Goal: Task Accomplishment & Management: Manage account settings

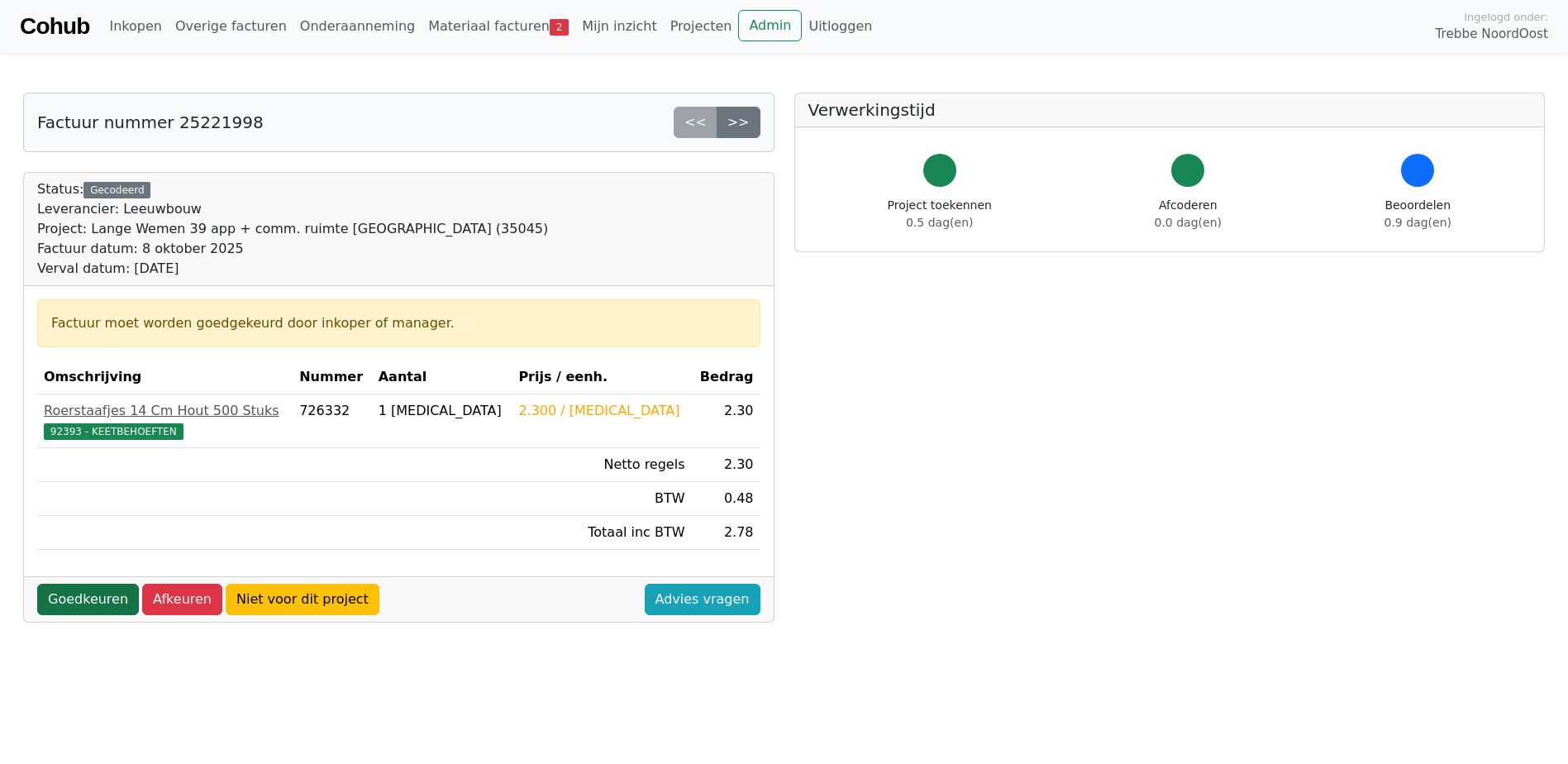
click at [97, 593] on link "Goedkeuren" at bounding box center [88, 600] width 102 height 32
click at [42, 599] on link "Goedkeuren" at bounding box center [88, 600] width 102 height 32
